Goal: Task Accomplishment & Management: Manage account settings

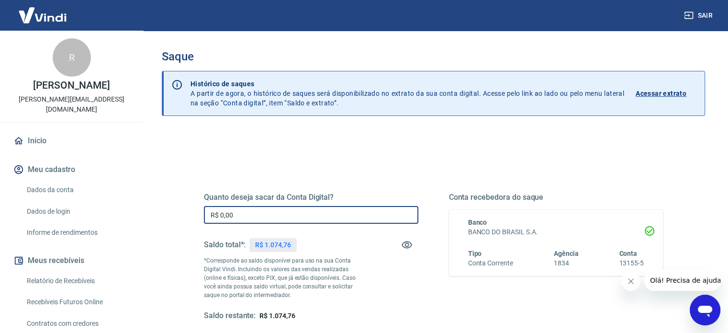
drag, startPoint x: 290, startPoint y: 217, endPoint x: 175, endPoint y: 218, distance: 114.5
click at [175, 218] on div "Quanto deseja sacar da Conta Digital? R$ 0,00 ​ Saldo total*: R$ 1.074,76 *Corr…" at bounding box center [434, 302] width 544 height 342
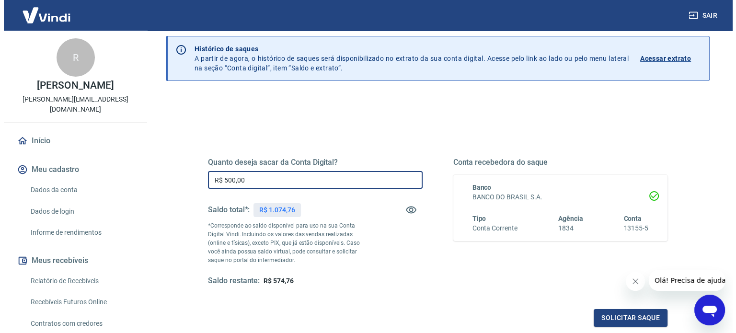
scroll to position [48, 0]
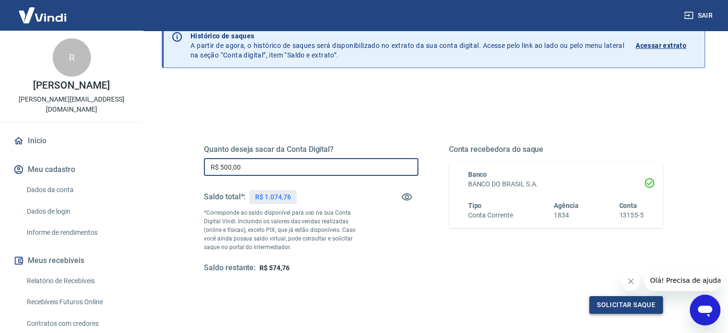
type input "R$ 500,00"
click at [621, 306] on button "Solicitar saque" at bounding box center [626, 305] width 74 height 18
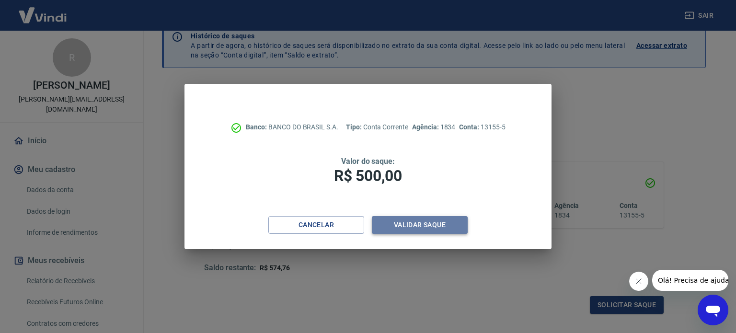
click at [433, 223] on button "Validar saque" at bounding box center [420, 225] width 96 height 18
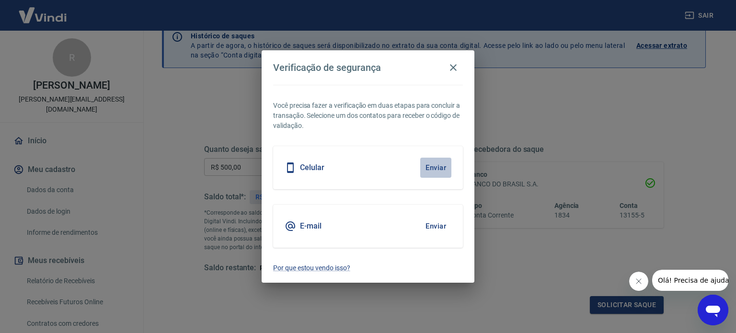
click at [442, 169] on button "Enviar" at bounding box center [435, 168] width 31 height 20
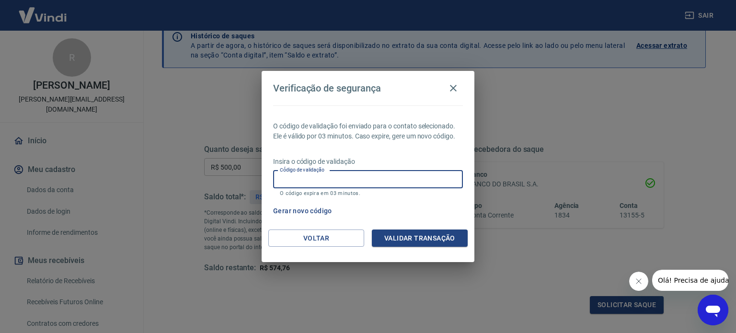
click at [410, 183] on input "Código de validação" at bounding box center [368, 179] width 190 height 18
click at [418, 157] on p "Insira o código de validação" at bounding box center [368, 162] width 190 height 10
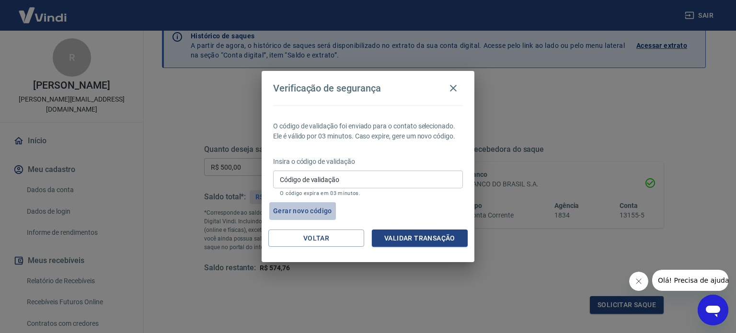
click at [317, 211] on button "Gerar novo código" at bounding box center [302, 211] width 67 height 18
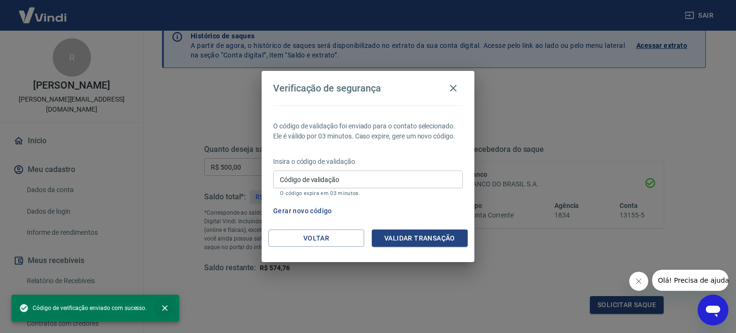
click at [163, 304] on icon "close" at bounding box center [165, 308] width 10 height 10
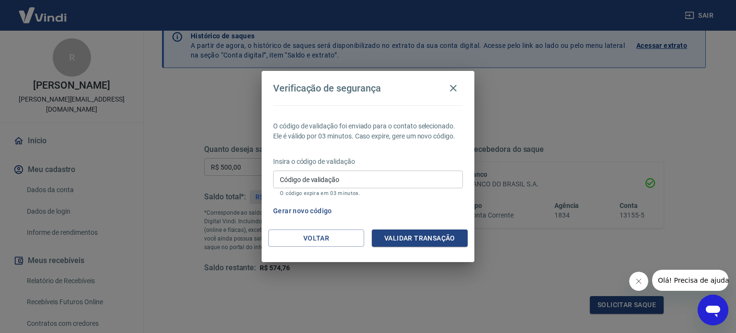
click at [638, 279] on icon "Fechar mensagem da empresa" at bounding box center [638, 281] width 8 height 8
click at [329, 238] on button "Voltar" at bounding box center [316, 238] width 96 height 18
